Goal: Transaction & Acquisition: Download file/media

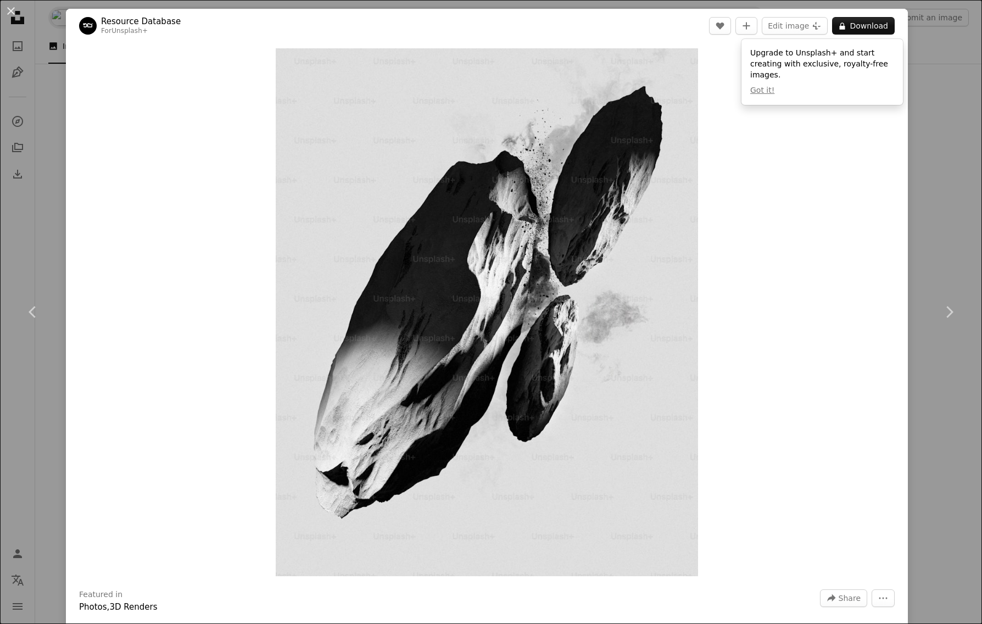
scroll to position [4849, 0]
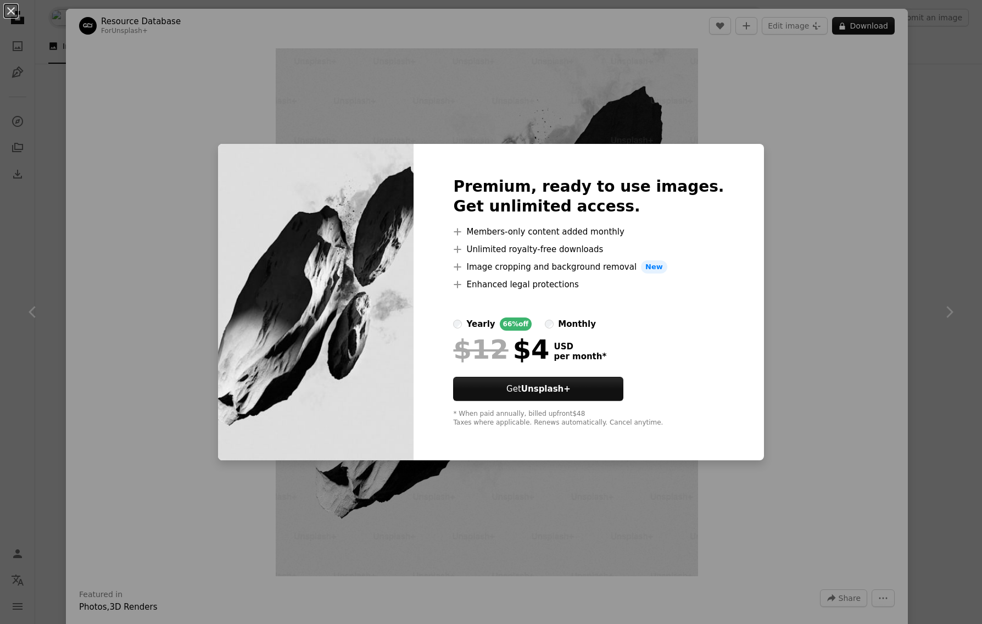
click at [820, 249] on div "An X shape Premium, ready to use images. Get unlimited access. A plus sign Memb…" at bounding box center [491, 312] width 982 height 624
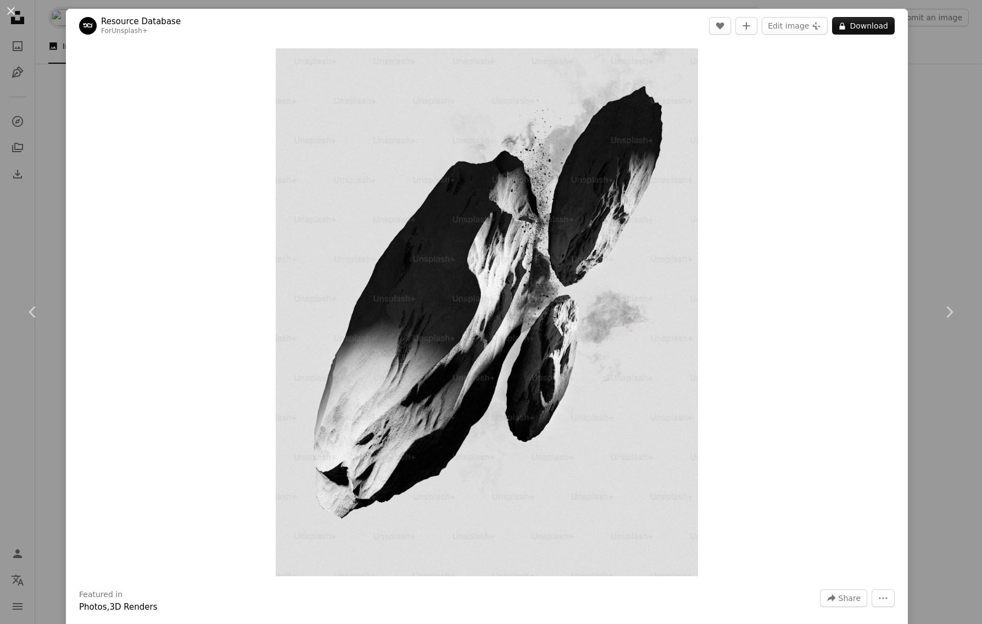
click at [953, 396] on div "An X shape Chevron left Chevron right Resource Database For Unsplash+ A heart A…" at bounding box center [491, 312] width 982 height 624
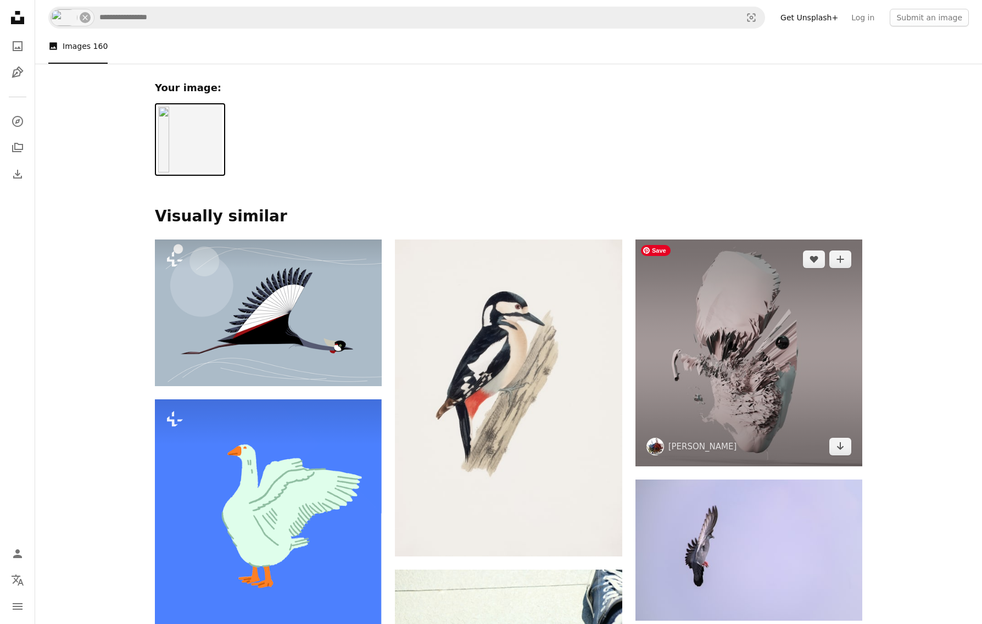
click at [794, 353] on img at bounding box center [749, 352] width 227 height 227
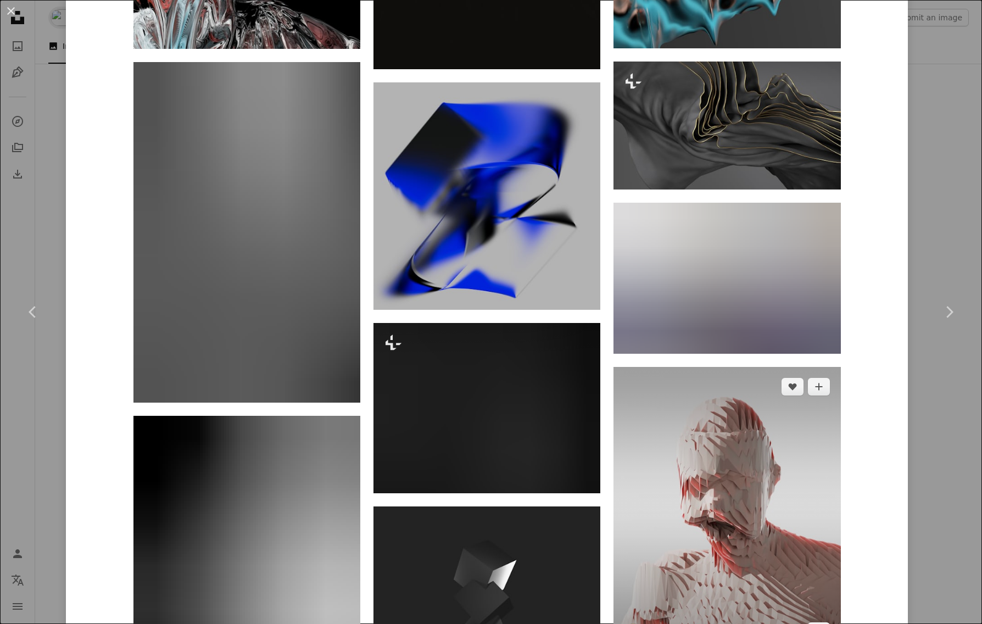
scroll to position [4887, 0]
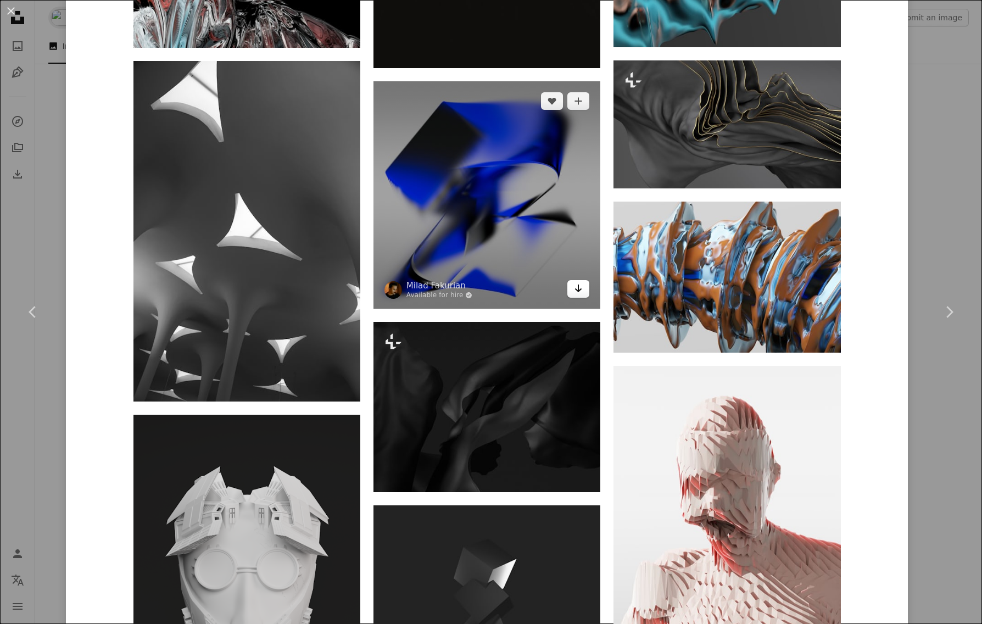
click at [583, 289] on icon "Arrow pointing down" at bounding box center [578, 288] width 9 height 13
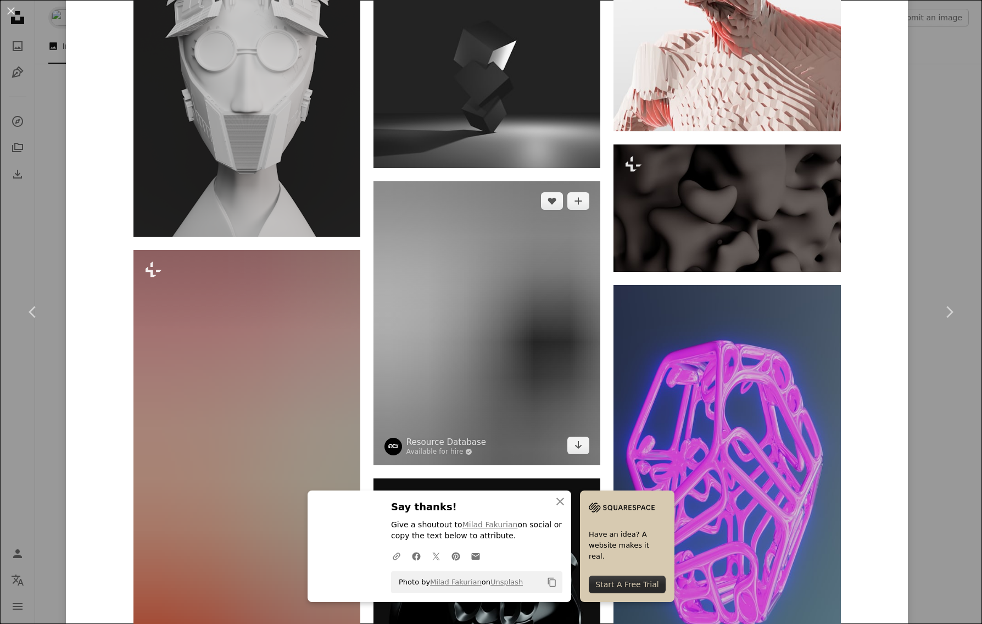
scroll to position [5529, 0]
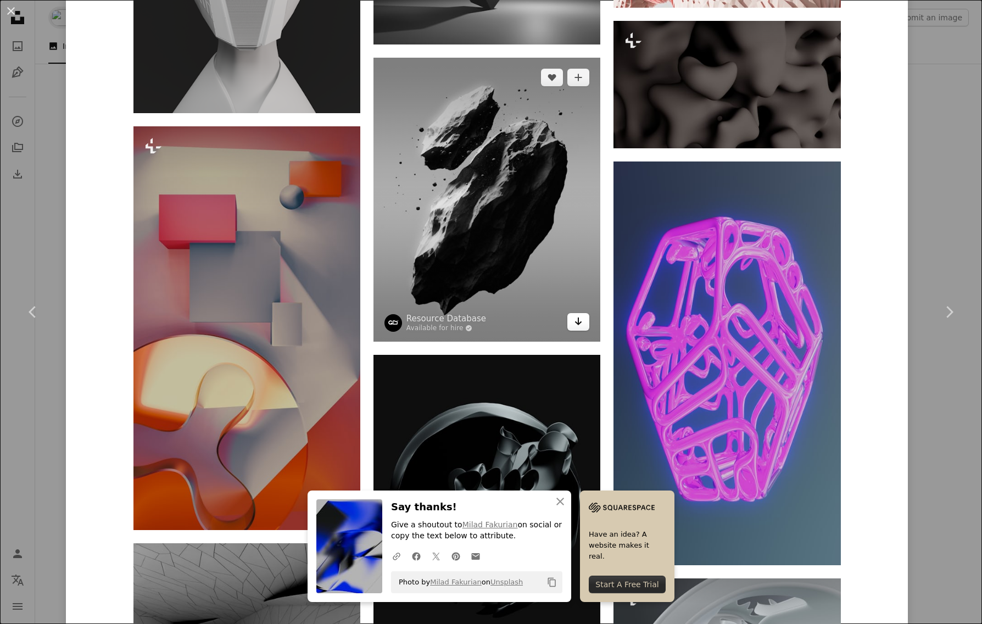
click at [581, 324] on icon "Download" at bounding box center [578, 321] width 7 height 8
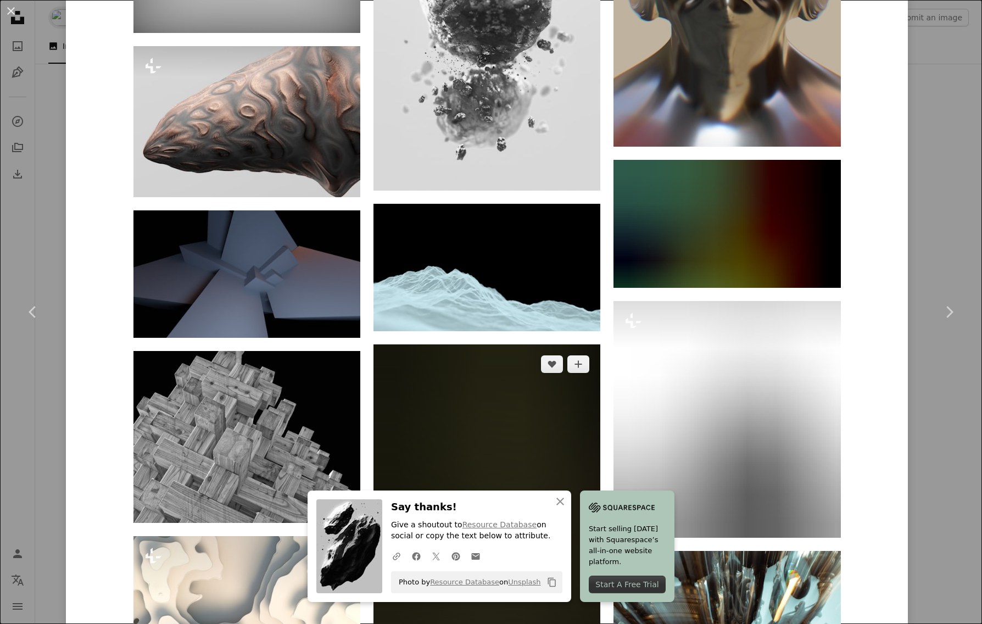
scroll to position [7122, 0]
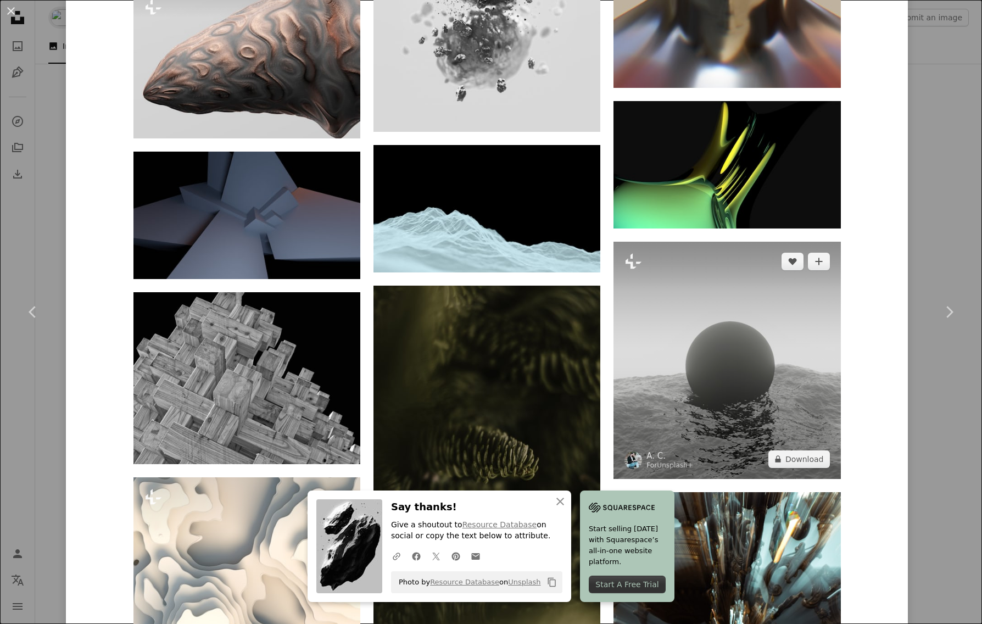
click at [690, 406] on img at bounding box center [727, 360] width 227 height 237
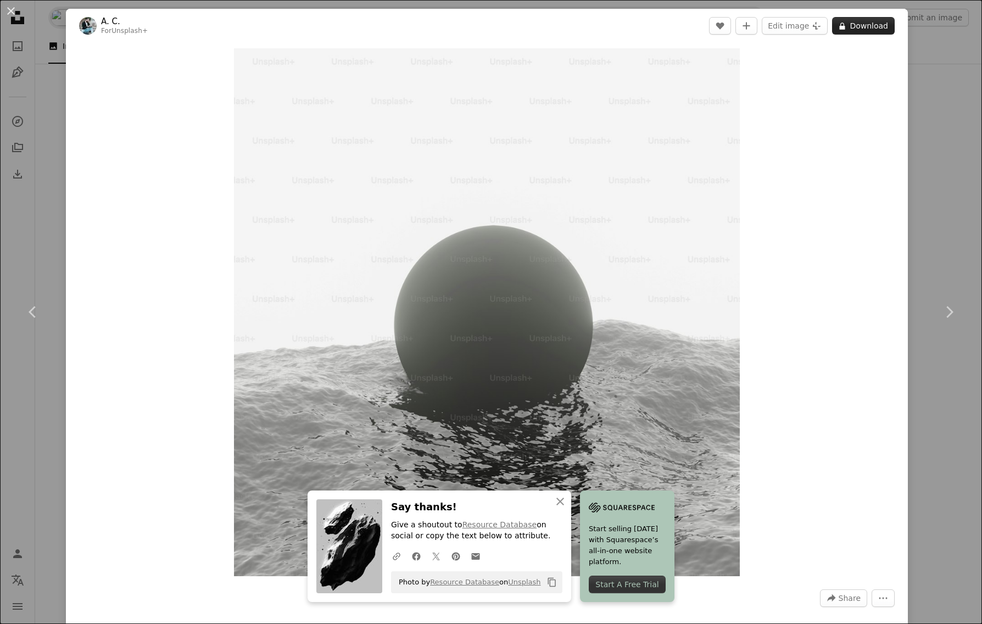
click at [873, 29] on button "A lock Download" at bounding box center [863, 26] width 63 height 18
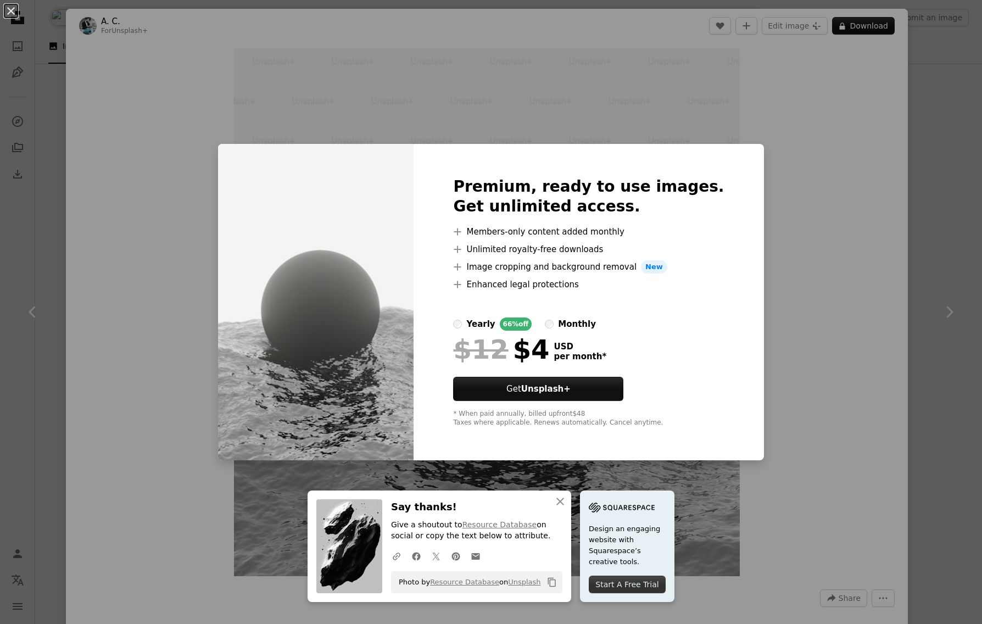
click at [921, 60] on div "An X shape An X shape Close Say thanks! Give a shoutout to Resource Database on…" at bounding box center [491, 312] width 982 height 624
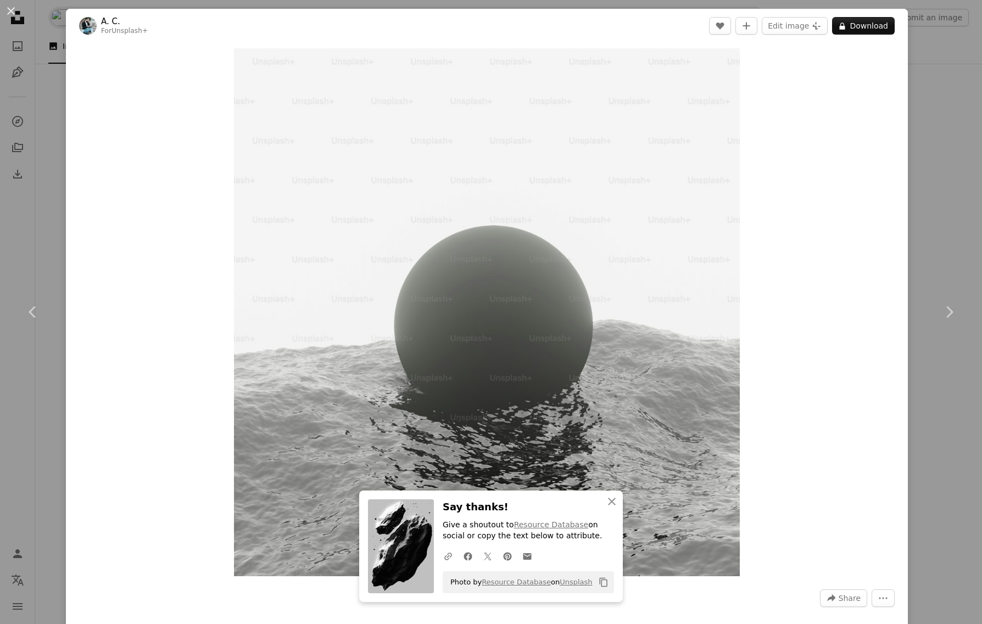
click at [937, 87] on div "An X shape Chevron left Chevron right An X shape Close Say thanks! Give a shout…" at bounding box center [491, 312] width 982 height 624
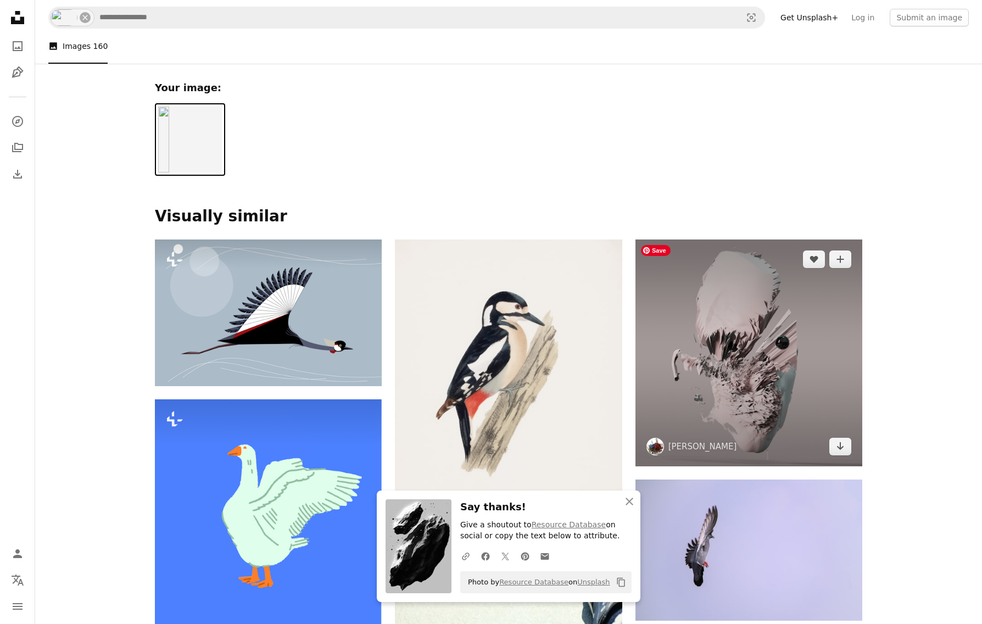
click at [762, 360] on img at bounding box center [749, 352] width 227 height 227
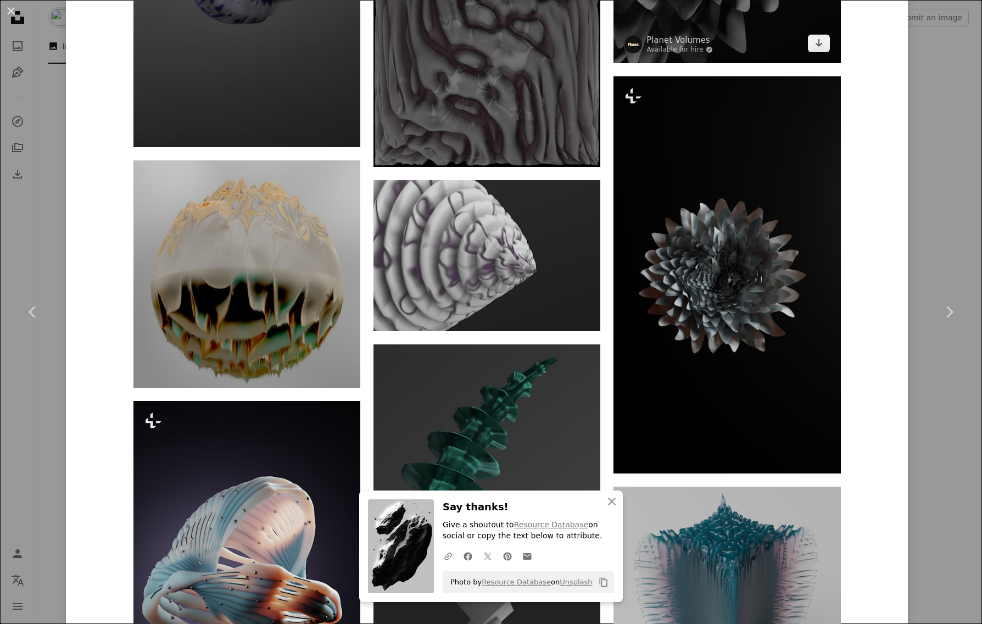
scroll to position [1920, 0]
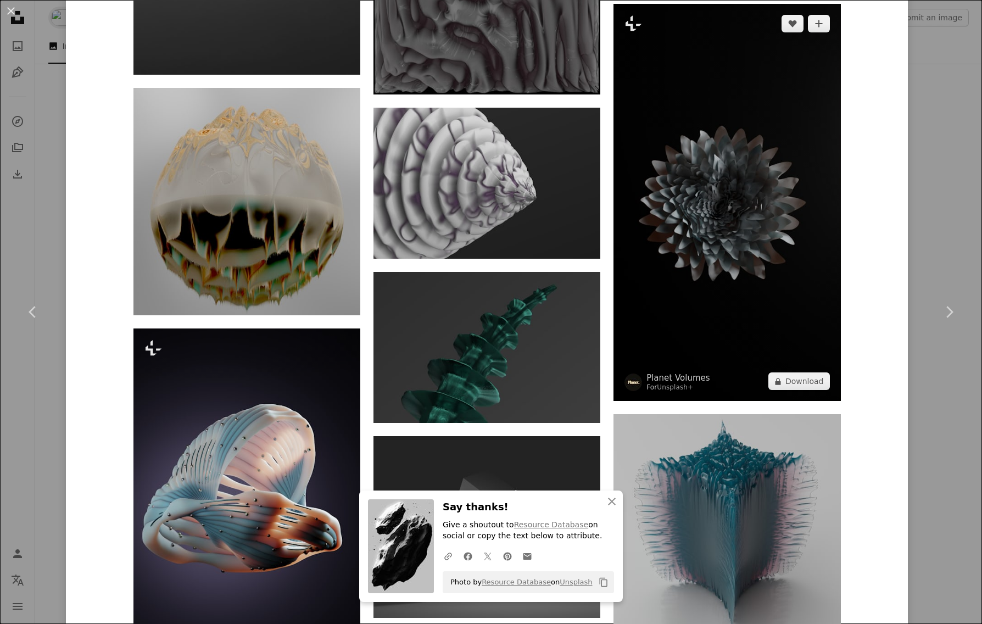
click at [763, 287] on img at bounding box center [727, 202] width 227 height 397
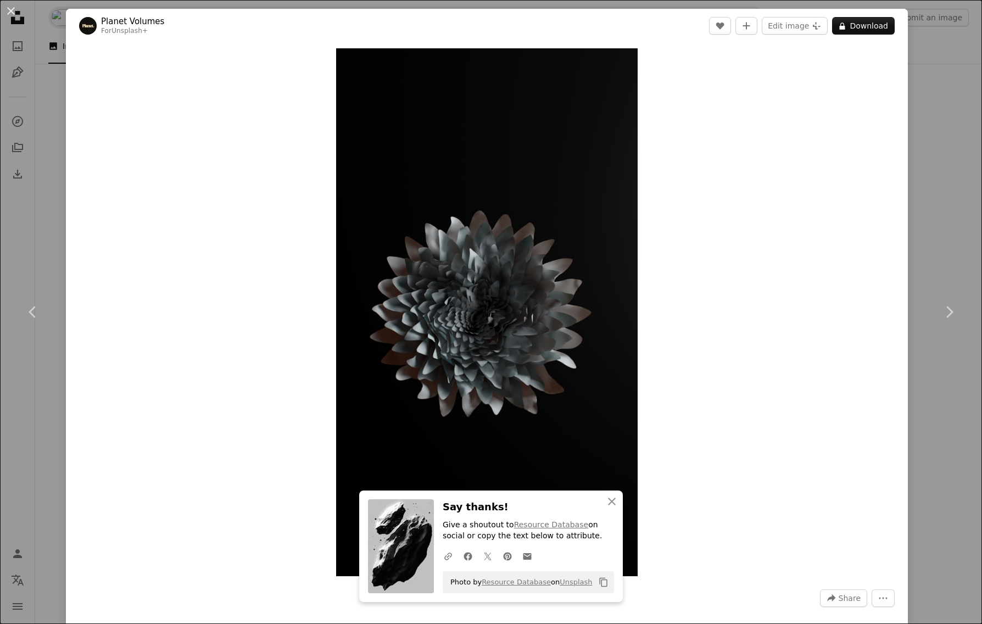
click at [928, 73] on div "An X shape Chevron left Chevron right An X shape Close Say thanks! Give a shout…" at bounding box center [491, 312] width 982 height 624
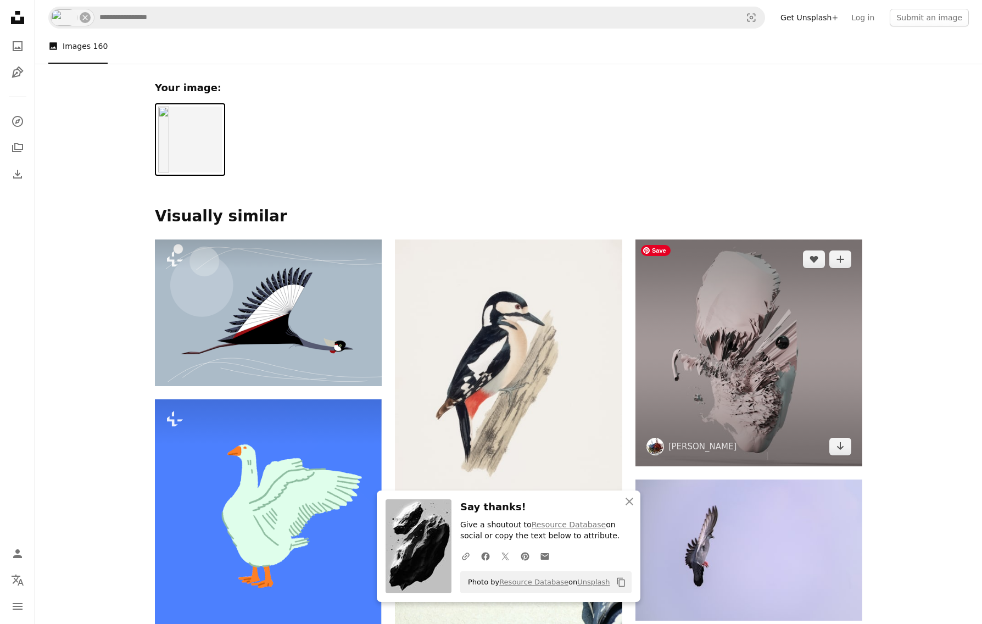
click at [729, 303] on img at bounding box center [749, 352] width 227 height 227
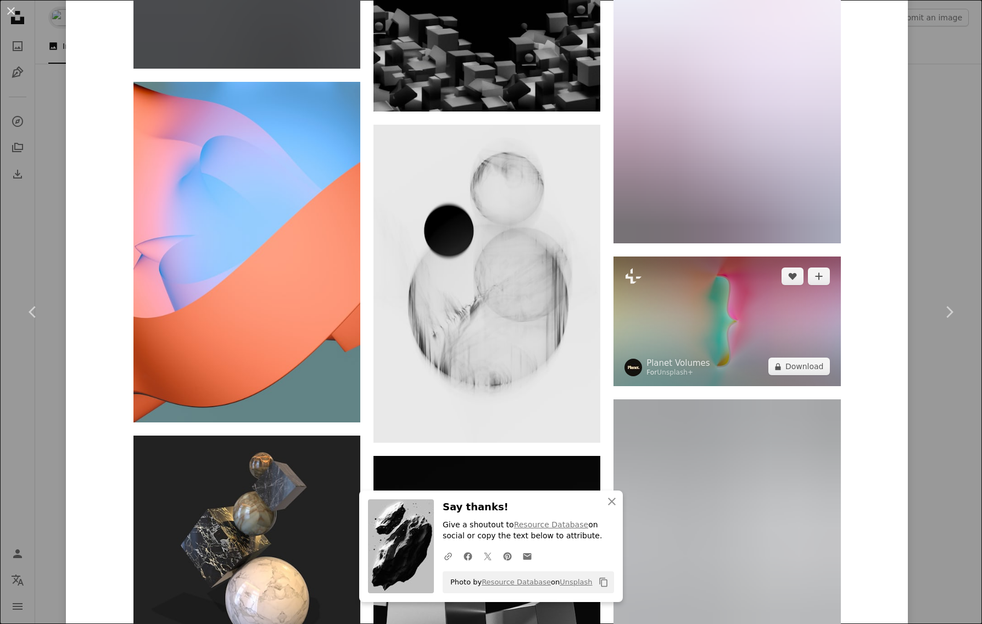
scroll to position [23303, 0]
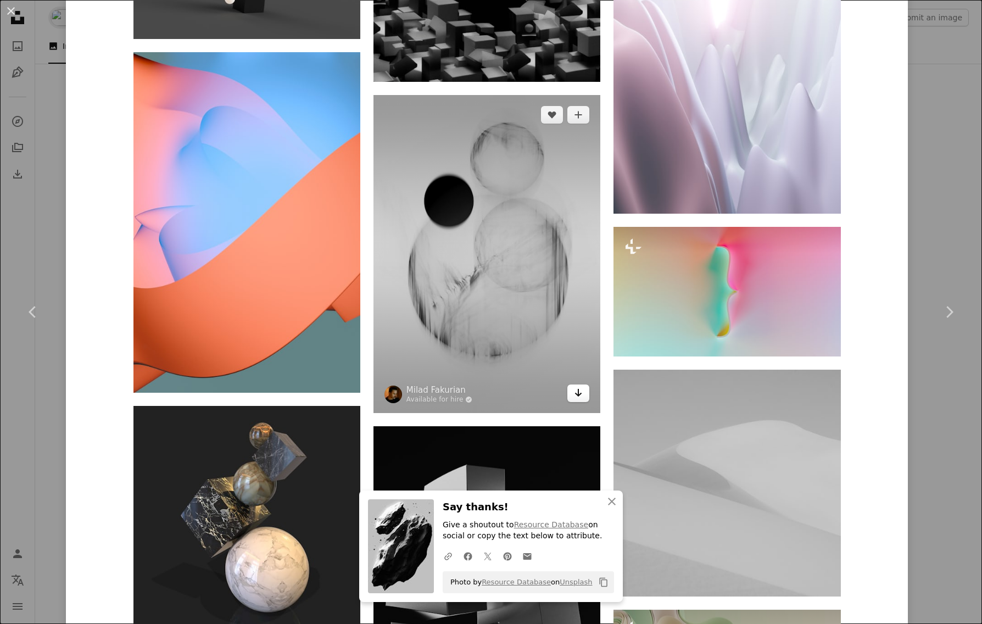
click at [583, 395] on icon "Arrow pointing down" at bounding box center [578, 392] width 9 height 13
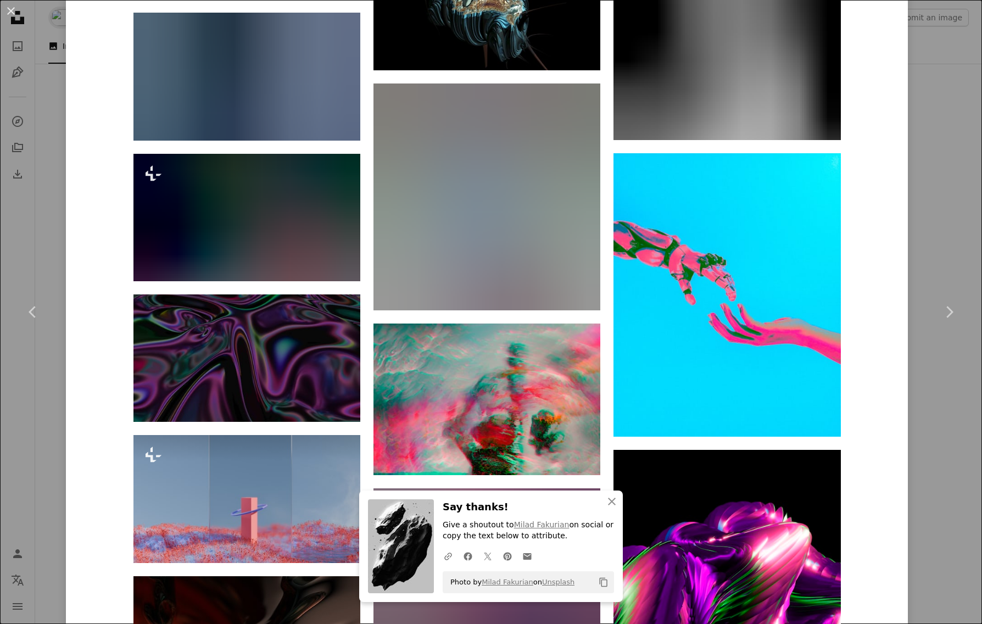
scroll to position [31784, 0]
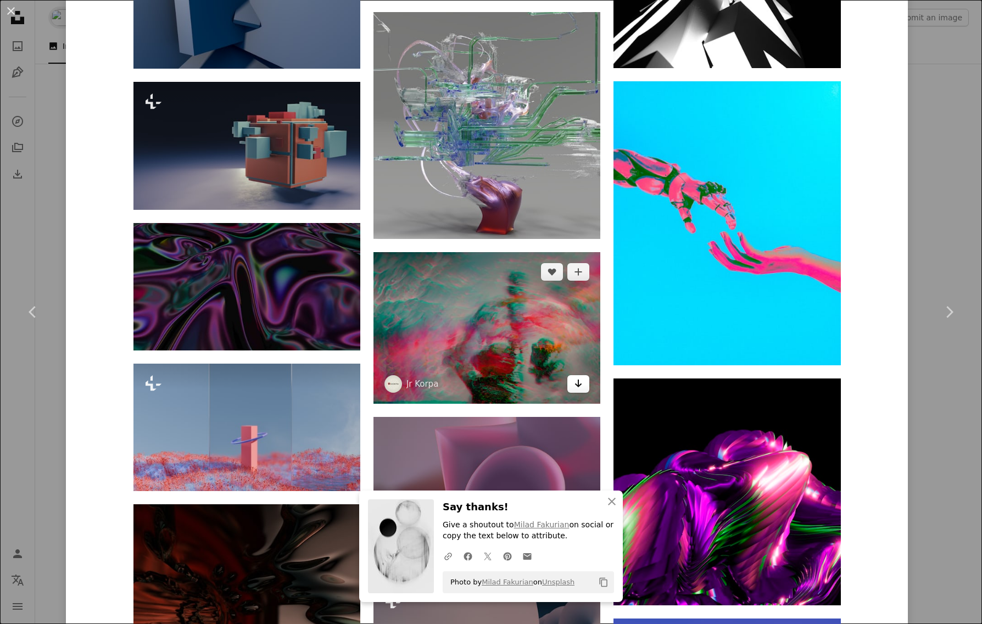
click at [583, 390] on link "Arrow pointing down" at bounding box center [578, 384] width 22 height 18
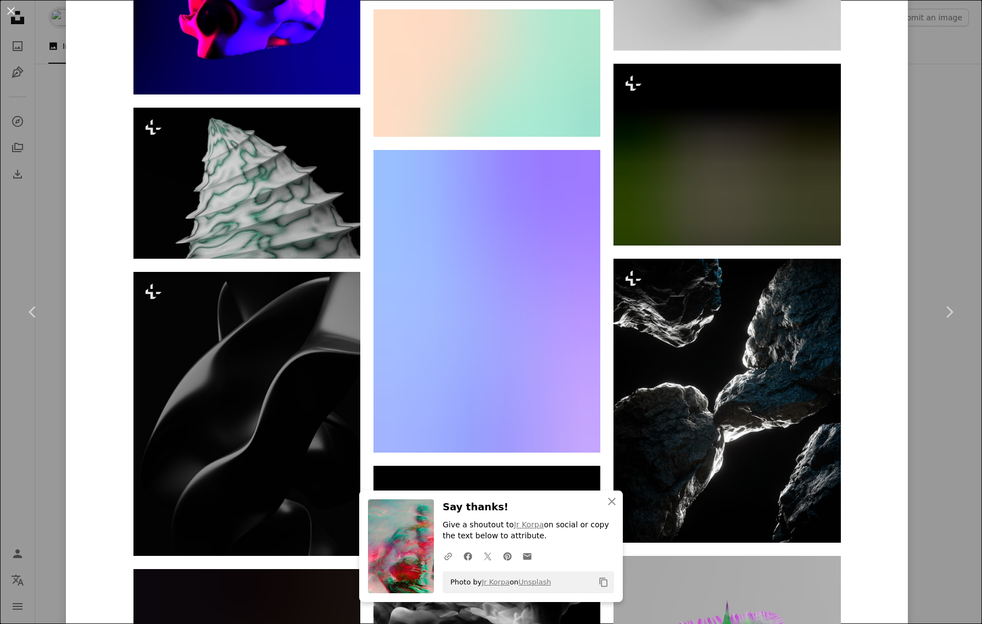
scroll to position [35198, 0]
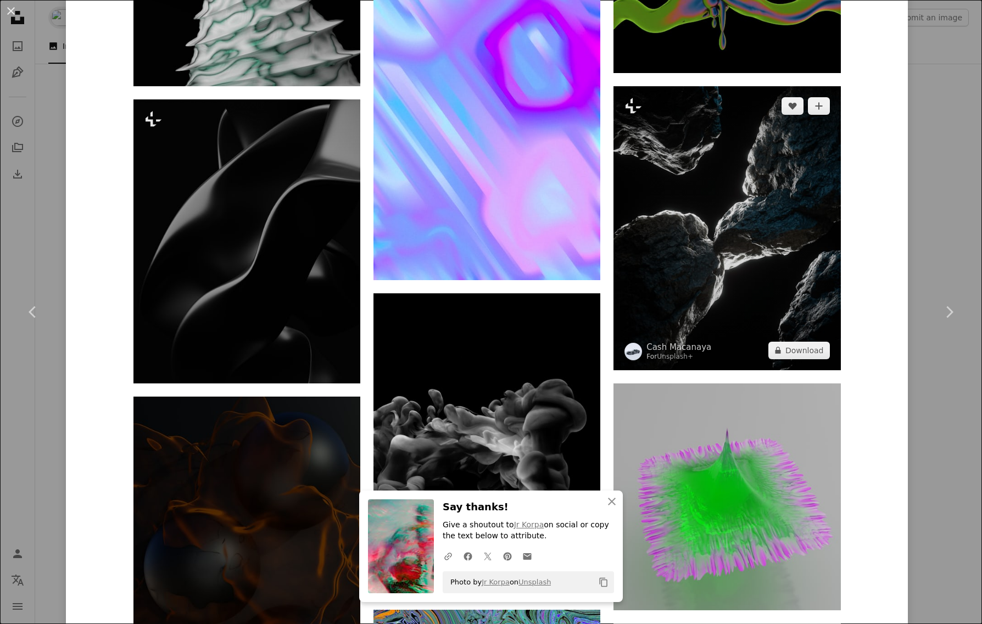
click at [762, 225] on img at bounding box center [727, 228] width 227 height 284
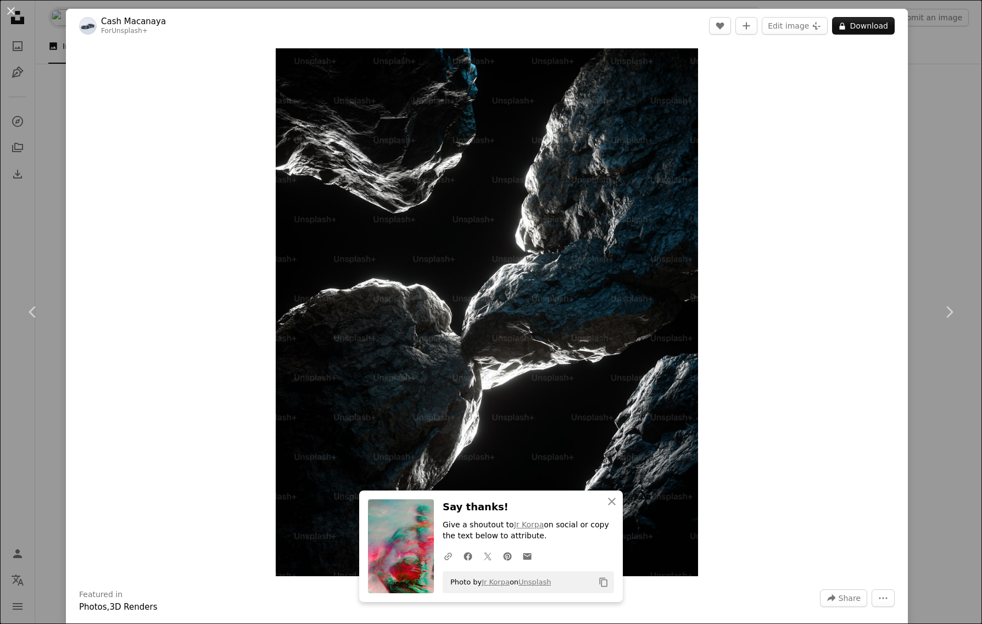
drag, startPoint x: 932, startPoint y: 44, endPoint x: 933, endPoint y: 59, distance: 14.3
click at [932, 44] on div "An X shape Chevron left Chevron right An X shape Close Say thanks! Give a shout…" at bounding box center [491, 312] width 982 height 624
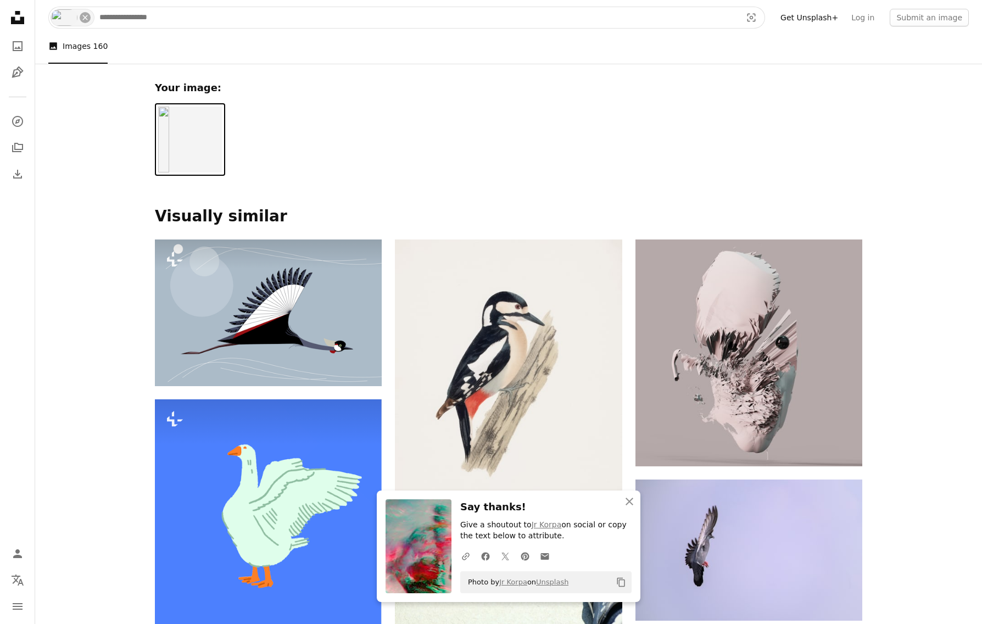
click at [88, 18] on icon "An X shape" at bounding box center [85, 17] width 9 height 9
type input "*****"
click at [49, 7] on button "A magnifying glass" at bounding box center [58, 17] width 19 height 21
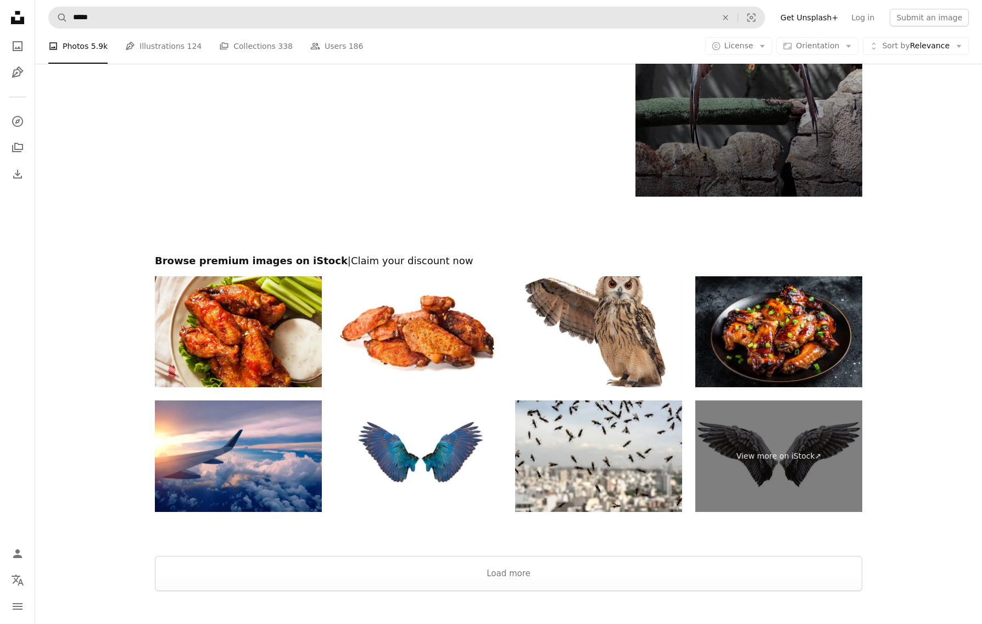
scroll to position [1857, 0]
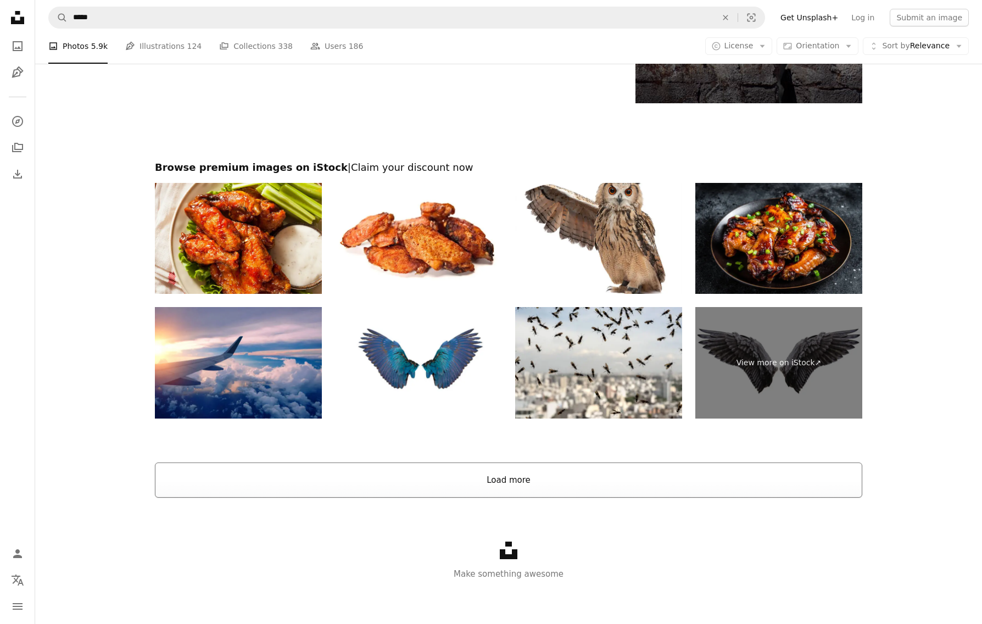
click at [536, 477] on button "Load more" at bounding box center [508, 479] width 707 height 35
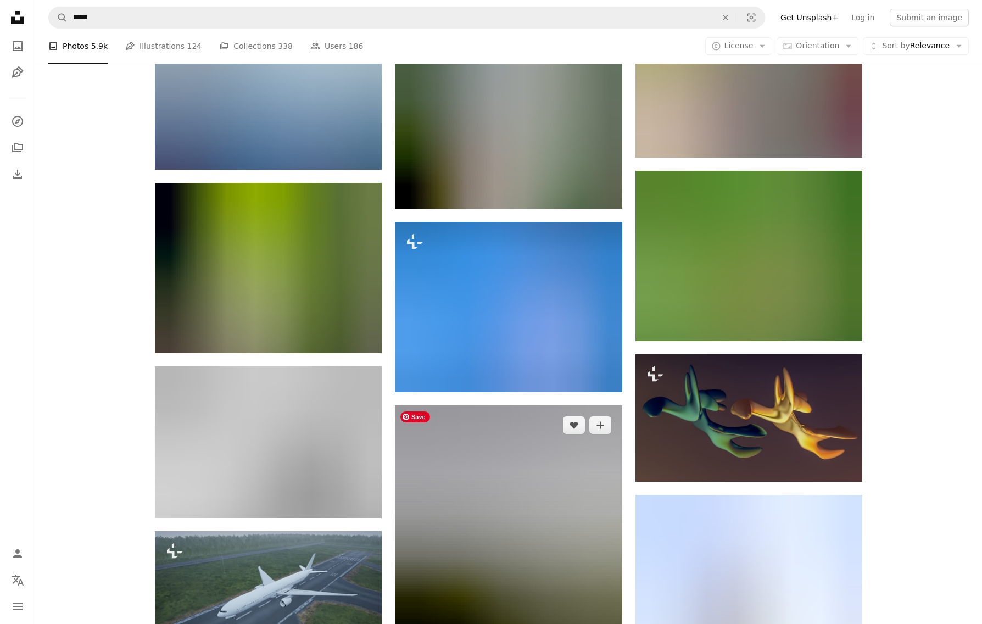
scroll to position [47720, 0]
